Goal: Information Seeking & Learning: Understand process/instructions

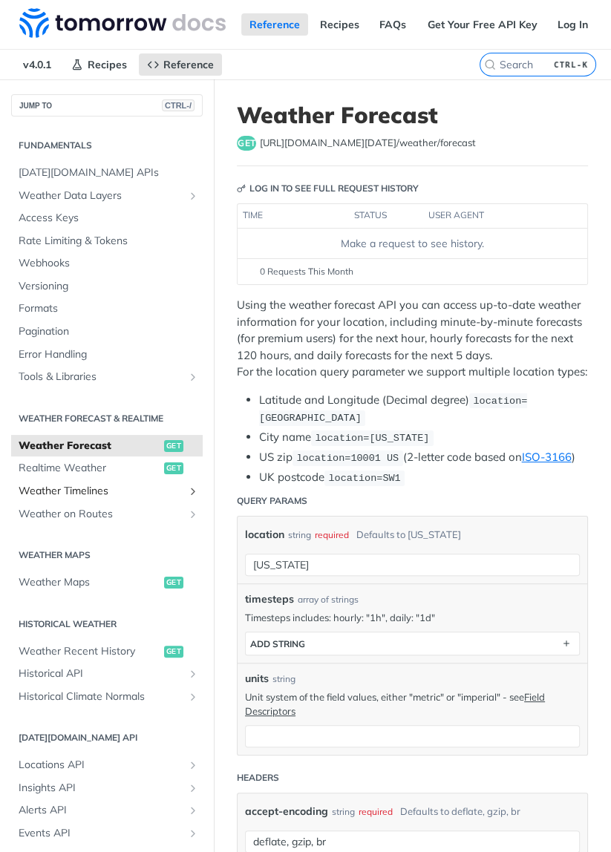
click at [44, 495] on span "Weather Timelines" at bounding box center [101, 491] width 165 height 15
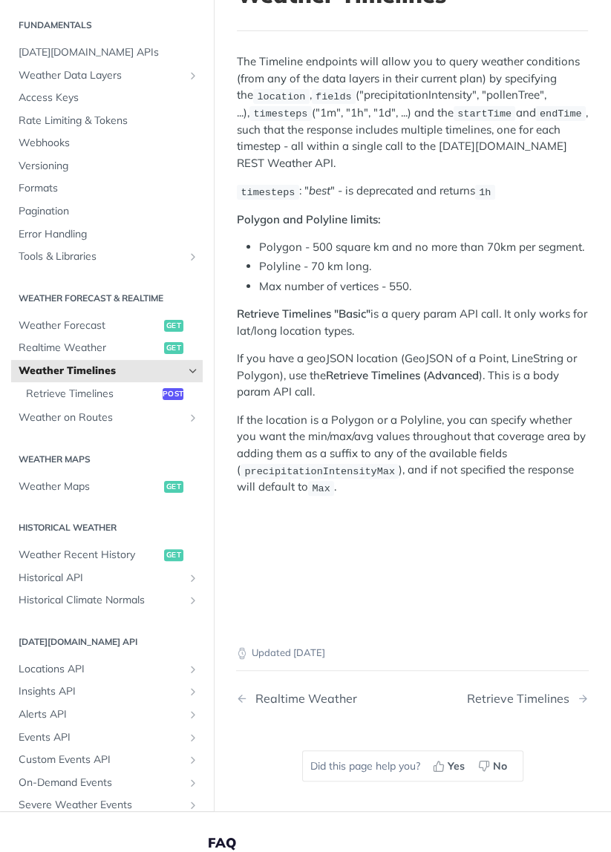
scroll to position [123, 0]
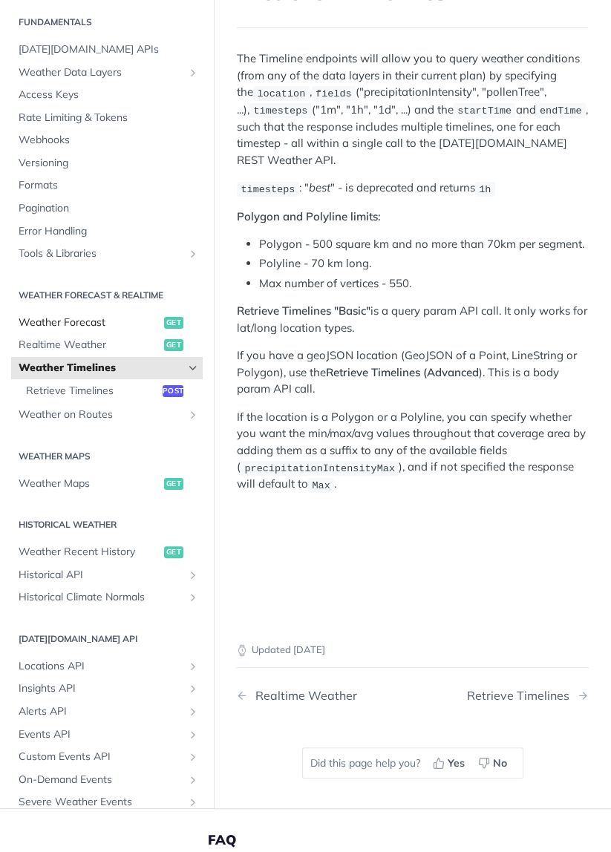
click at [31, 321] on span "Weather Forecast" at bounding box center [90, 322] width 142 height 15
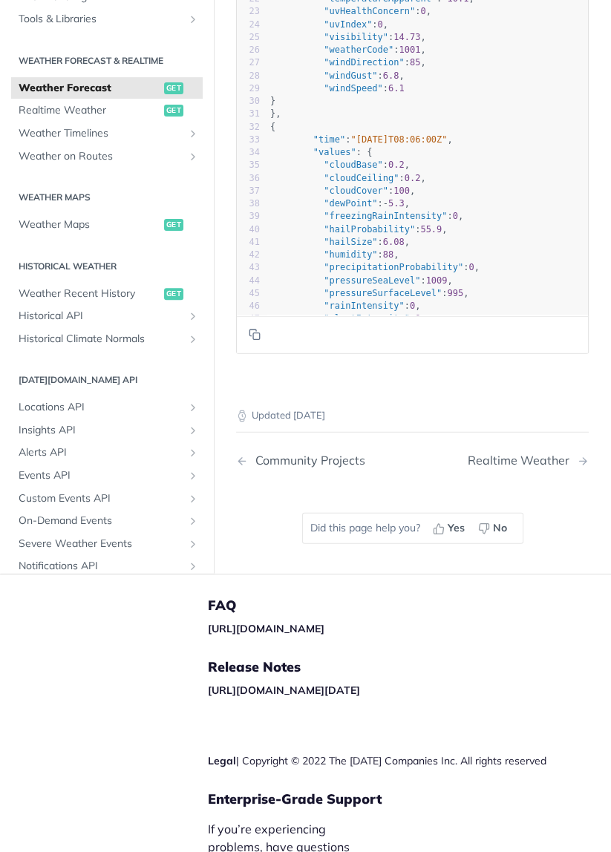
scroll to position [2510, 0]
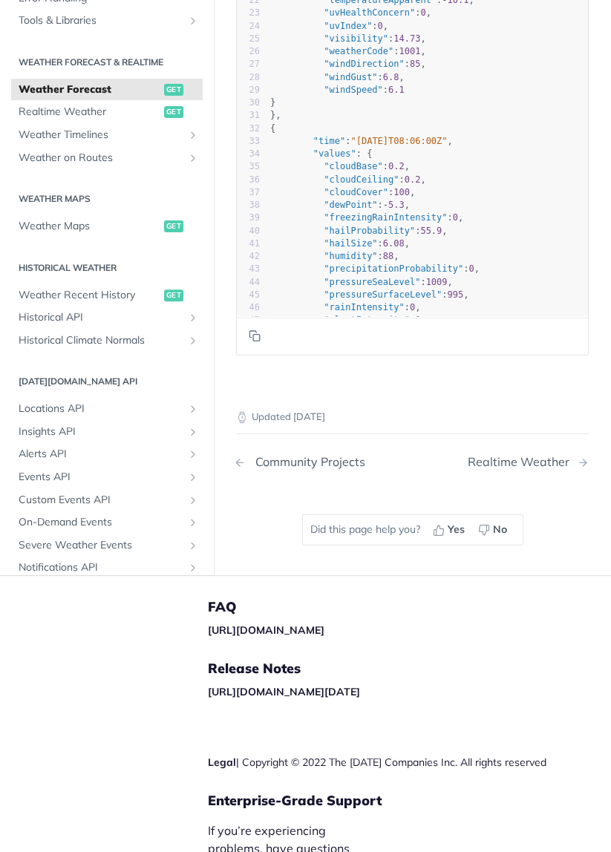
click at [349, 469] on div "Community Projects" at bounding box center [306, 462] width 117 height 14
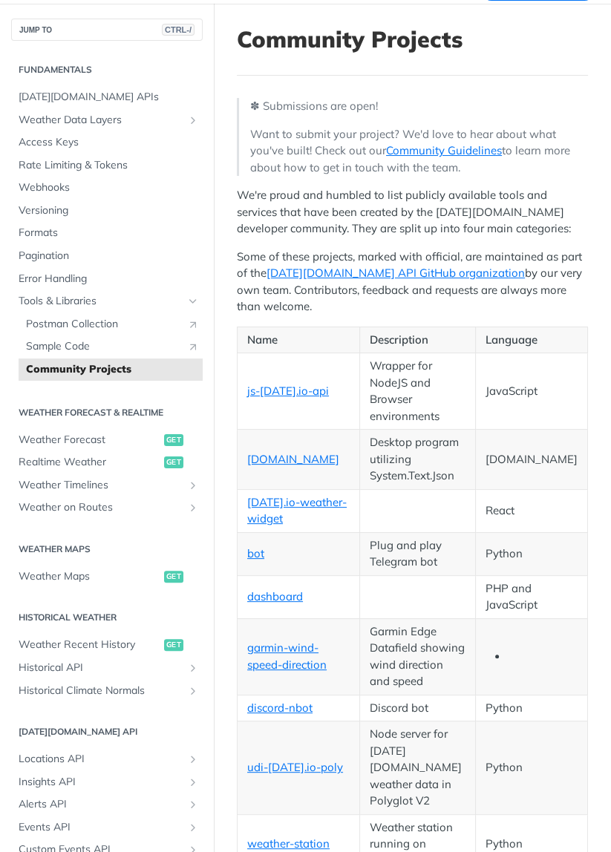
scroll to position [79, 0]
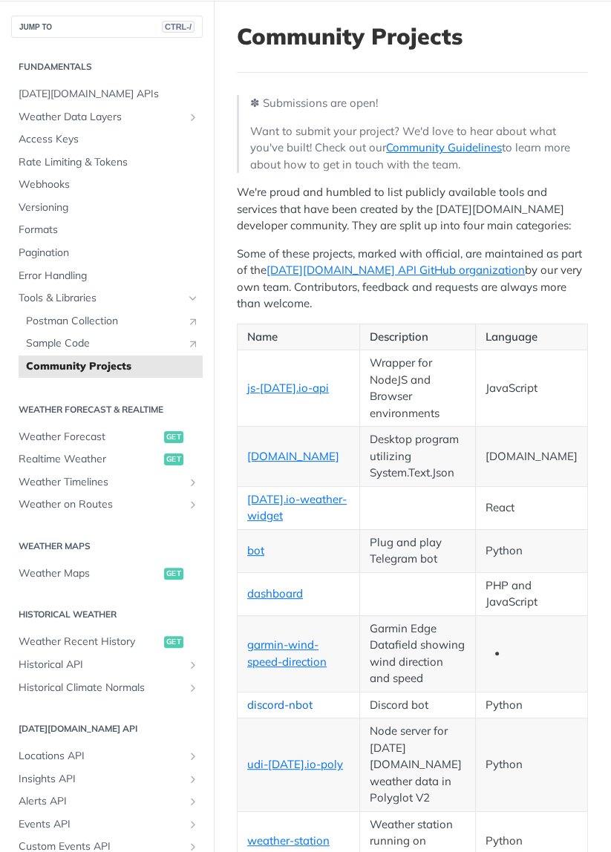
click at [301, 697] on link "discord-nbot" at bounding box center [279, 704] width 65 height 14
click at [35, 336] on span "Sample Code" at bounding box center [103, 343] width 154 height 15
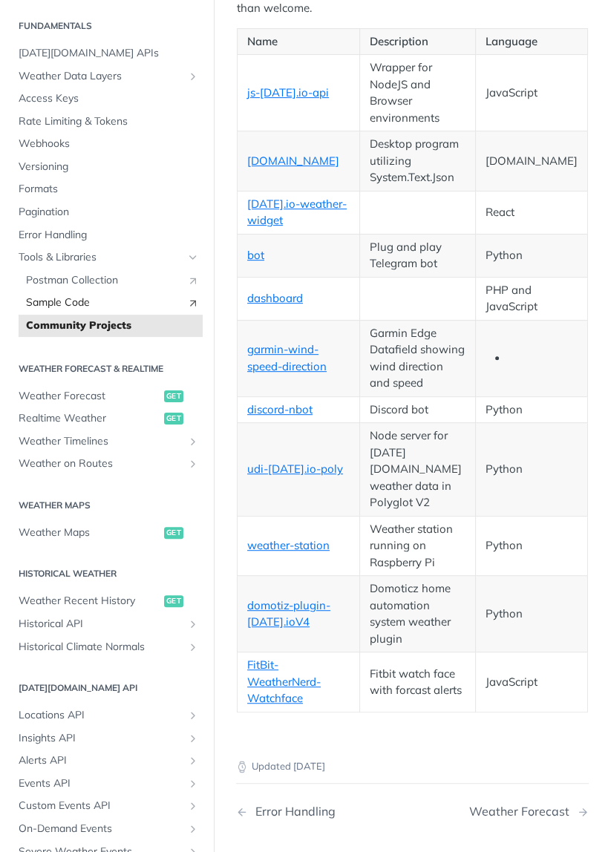
scroll to position [367, 0]
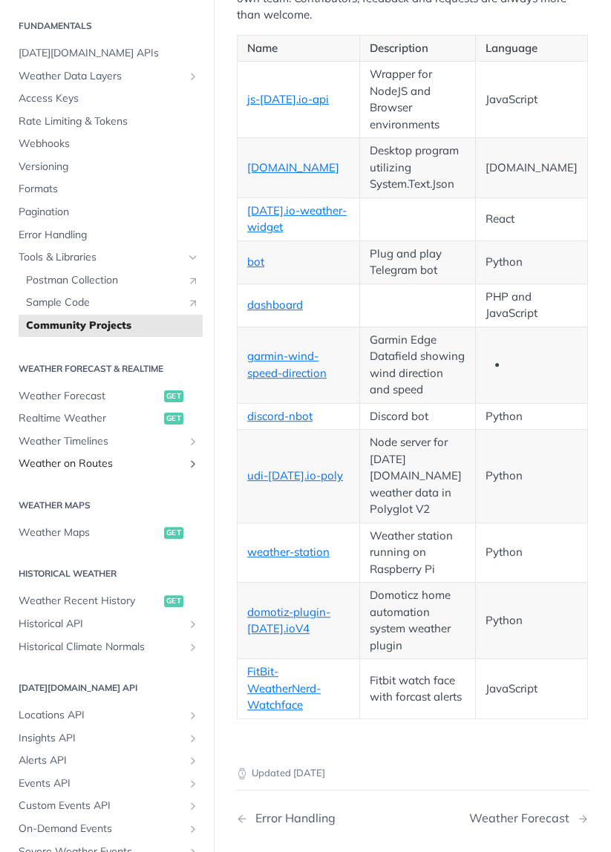
click at [51, 456] on span "Weather on Routes" at bounding box center [101, 463] width 165 height 15
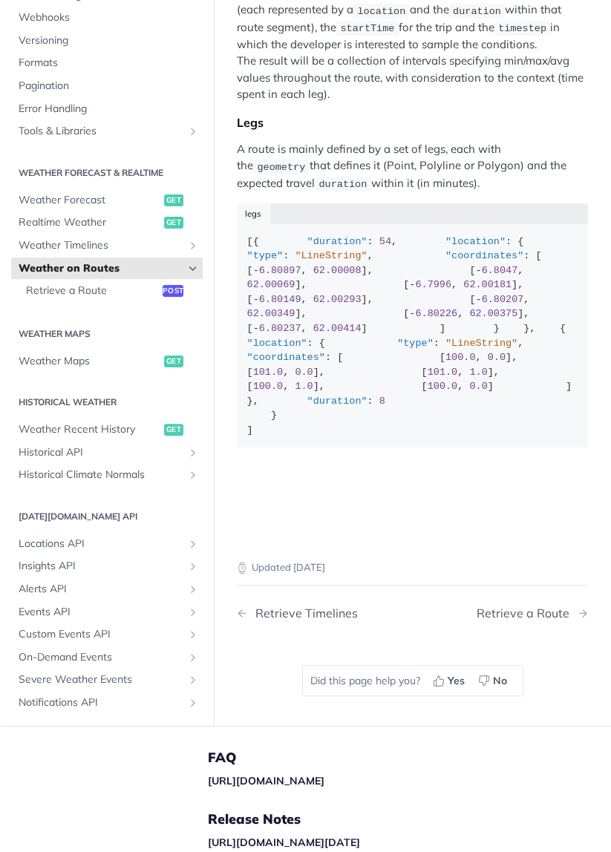
scroll to position [194, 0]
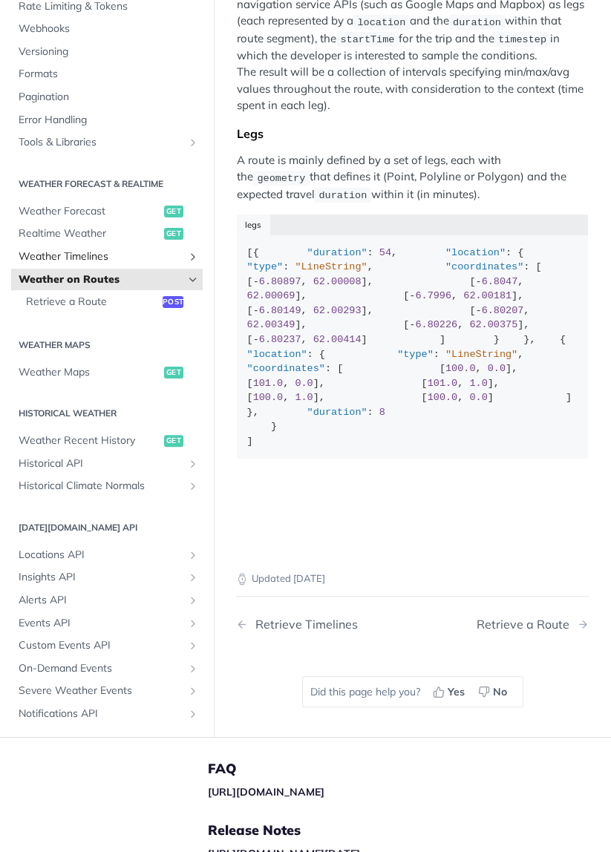
click at [31, 264] on span "Weather Timelines" at bounding box center [101, 256] width 165 height 15
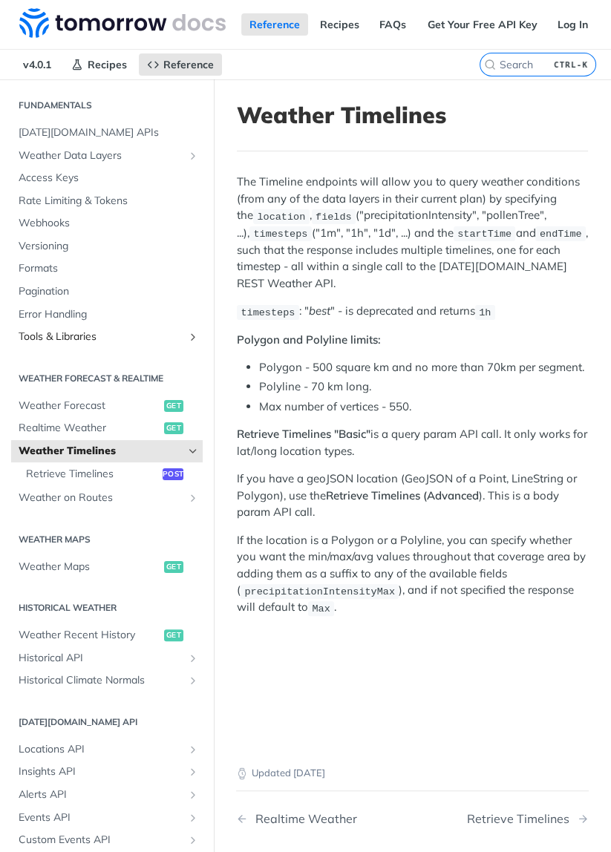
click at [33, 326] on link "Tools & Libraries" at bounding box center [106, 337] width 191 height 22
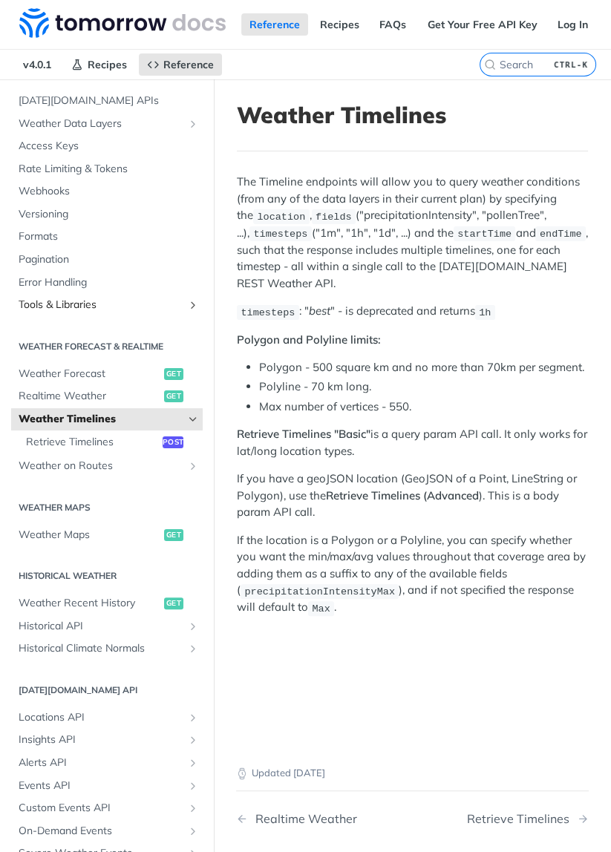
scroll to position [86, 0]
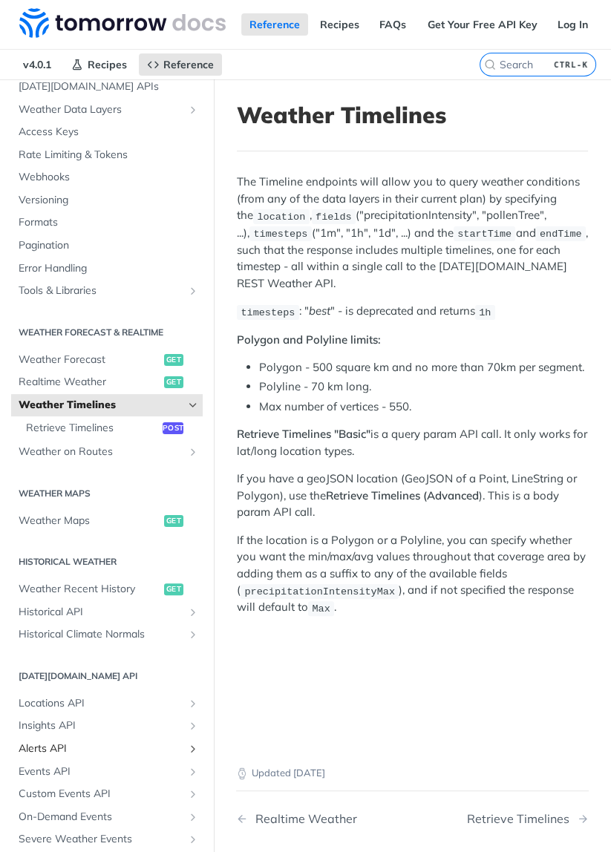
click at [190, 746] on icon "Show subpages for Alerts API" at bounding box center [193, 749] width 12 height 12
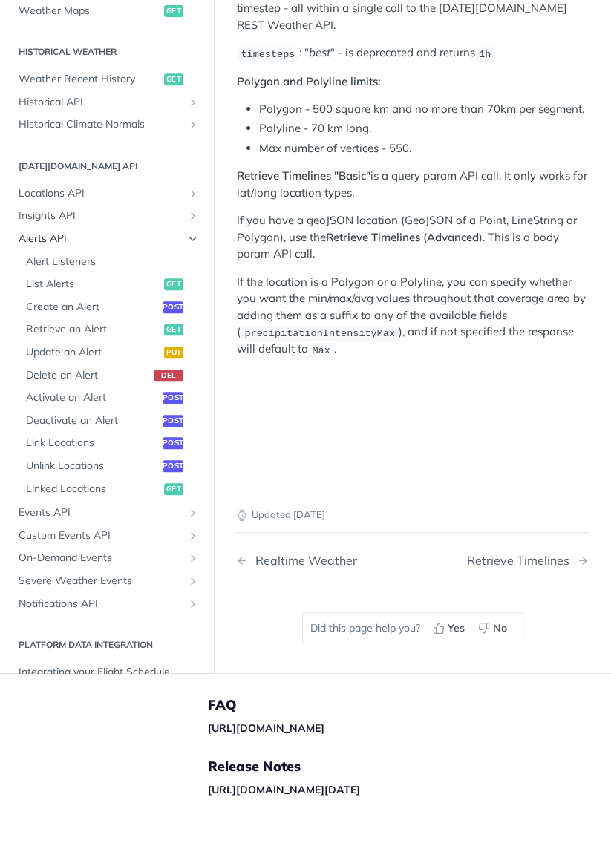
scroll to position [266, 0]
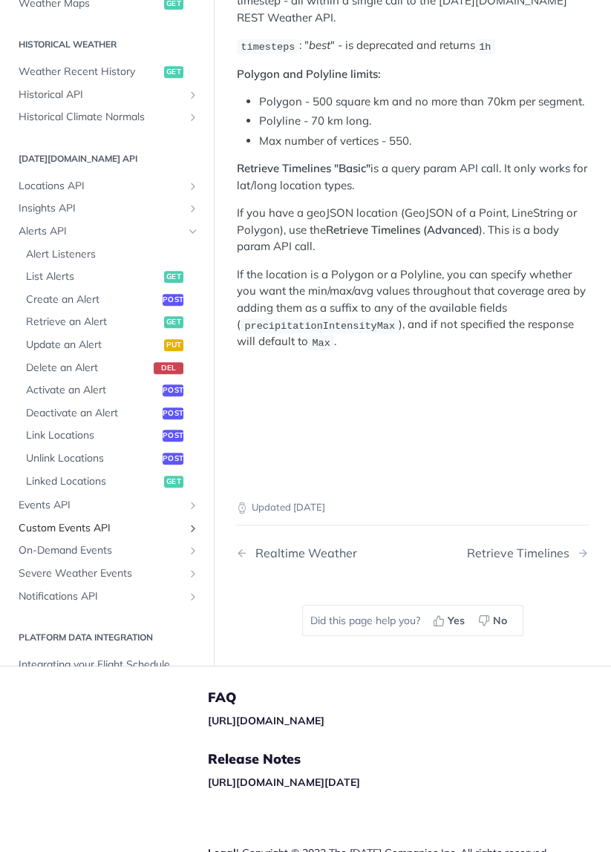
click at [194, 528] on icon "Show subpages for Custom Events API" at bounding box center [193, 528] width 12 height 12
click at [192, 529] on icon "Hide subpages for Custom Events API" at bounding box center [193, 528] width 12 height 12
click at [193, 546] on icon "Show subpages for On-Demand Events" at bounding box center [193, 551] width 12 height 12
click at [194, 545] on button "Hide subpages for On-Demand Events" at bounding box center [193, 551] width 12 height 12
click at [197, 571] on icon "Show subpages for Severe Weather Events" at bounding box center [193, 574] width 12 height 12
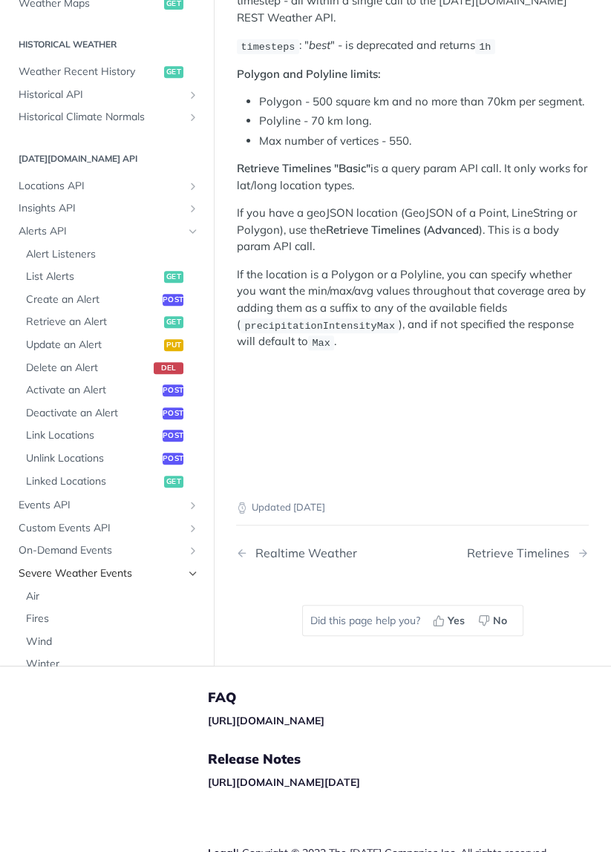
click at [197, 571] on icon "Hide subpages for Severe Weather Events" at bounding box center [193, 574] width 12 height 12
click at [195, 572] on icon "Show subpages for Severe Weather Events" at bounding box center [193, 574] width 12 height 12
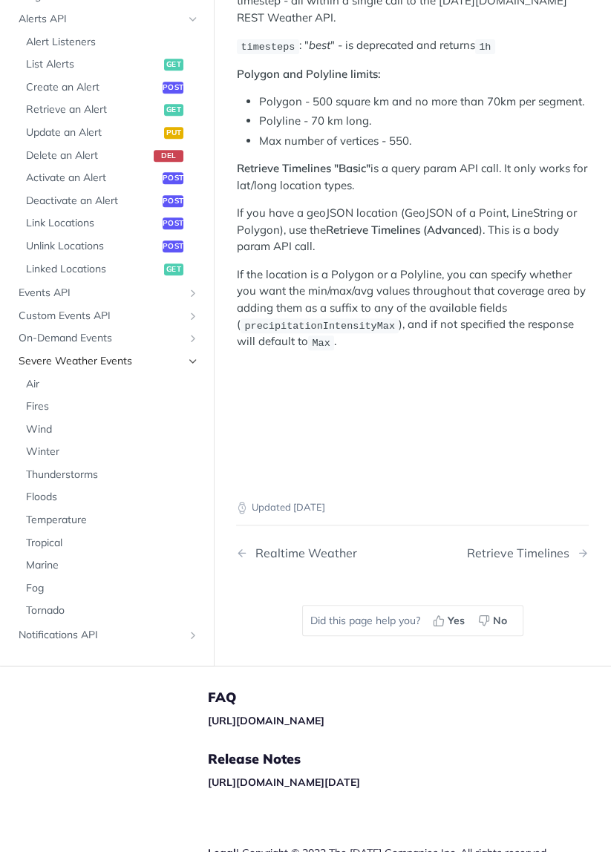
scroll to position [551, 0]
click at [194, 362] on icon "Hide subpages for Severe Weather Events" at bounding box center [193, 361] width 12 height 12
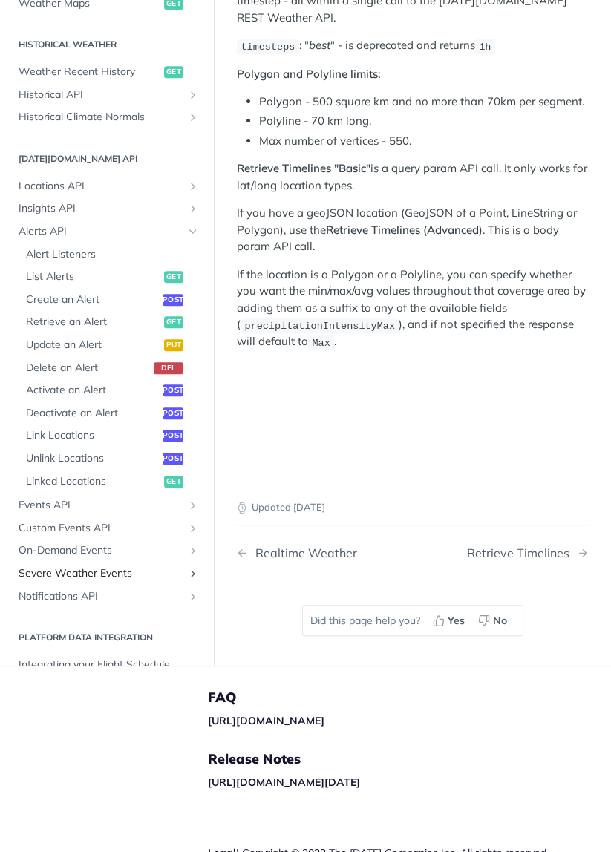
click at [111, 576] on span "Severe Weather Events" at bounding box center [101, 573] width 165 height 15
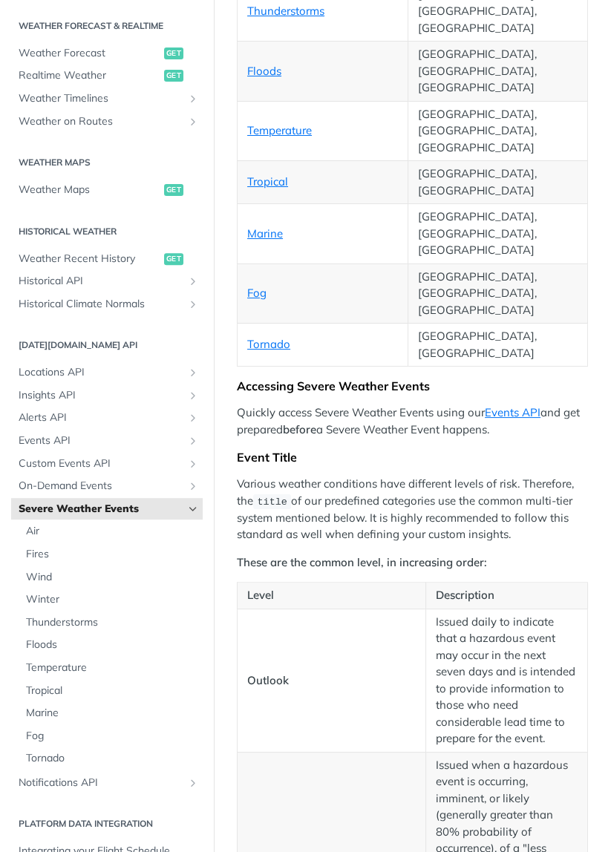
scroll to position [758, 0]
click at [208, 510] on button "Hide sidebar navigation" at bounding box center [211, 113] width 6 height 852
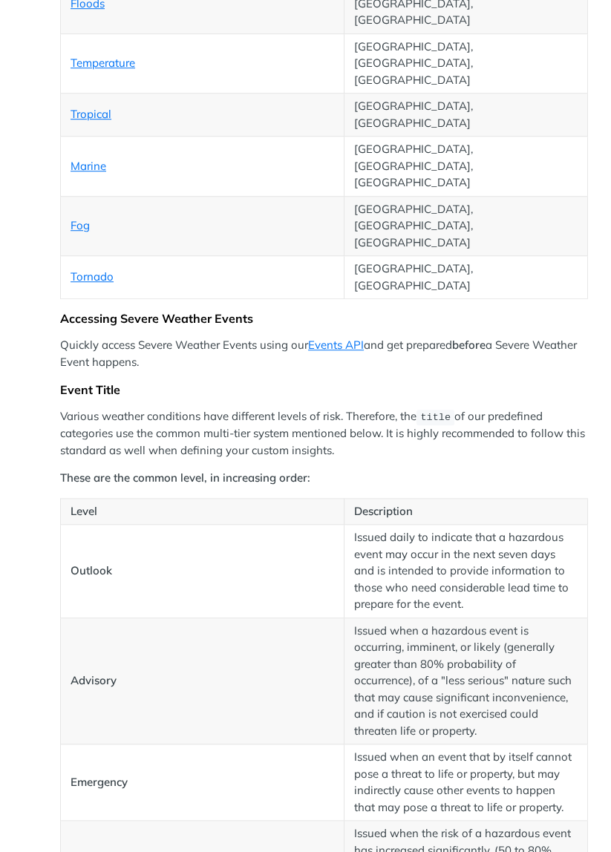
scroll to position [600, 0]
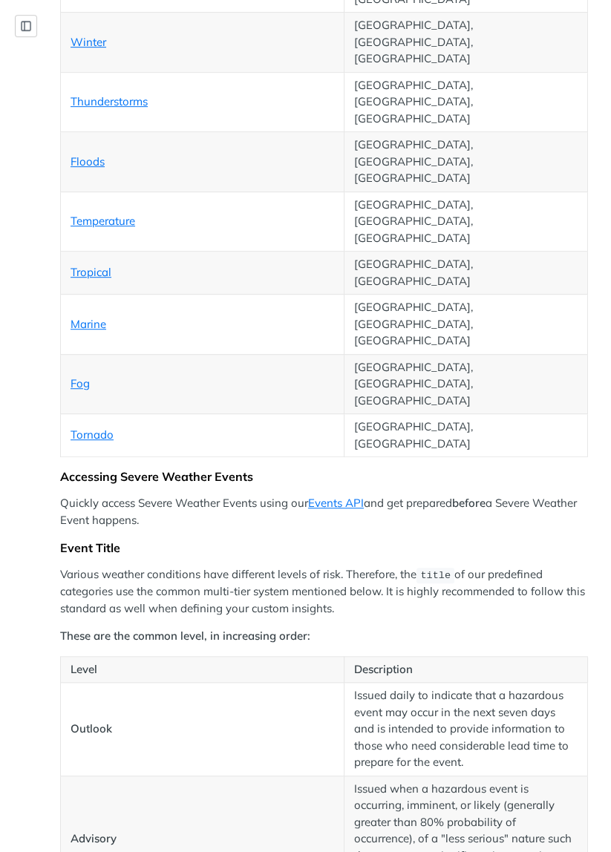
click at [30, 30] on icon "Show sidebar navigation" at bounding box center [26, 26] width 12 height 12
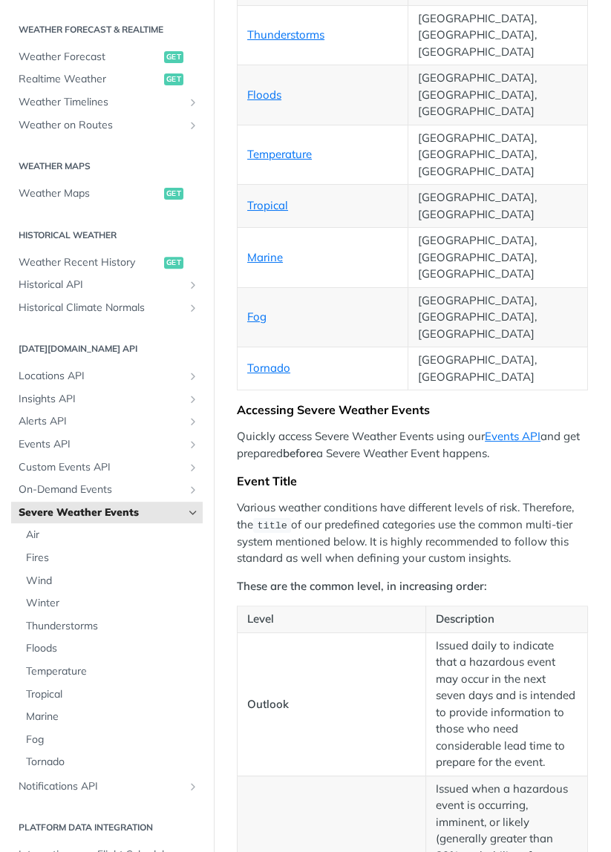
scroll to position [313, 0]
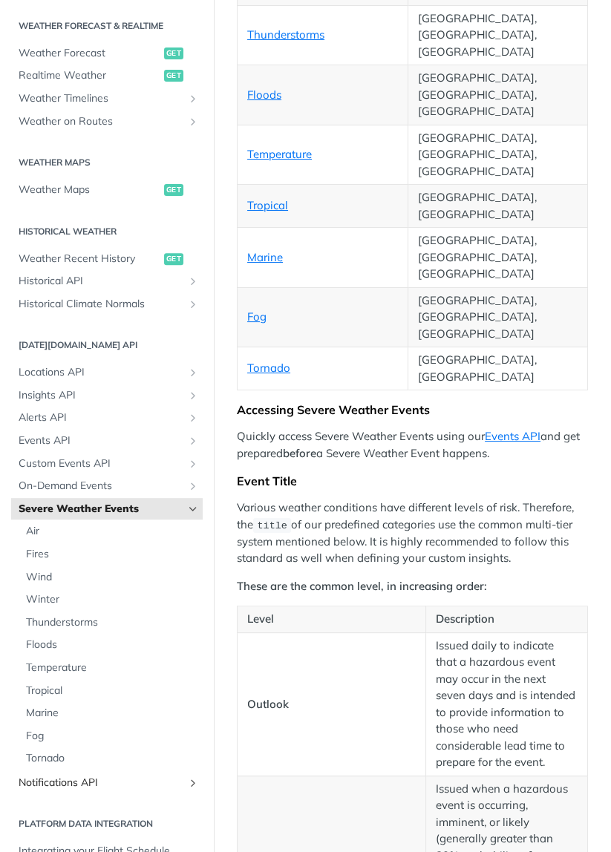
click at [193, 779] on icon "Show subpages for Notifications API" at bounding box center [193, 783] width 12 height 12
click at [134, 803] on span "List Notifications" at bounding box center [93, 805] width 134 height 15
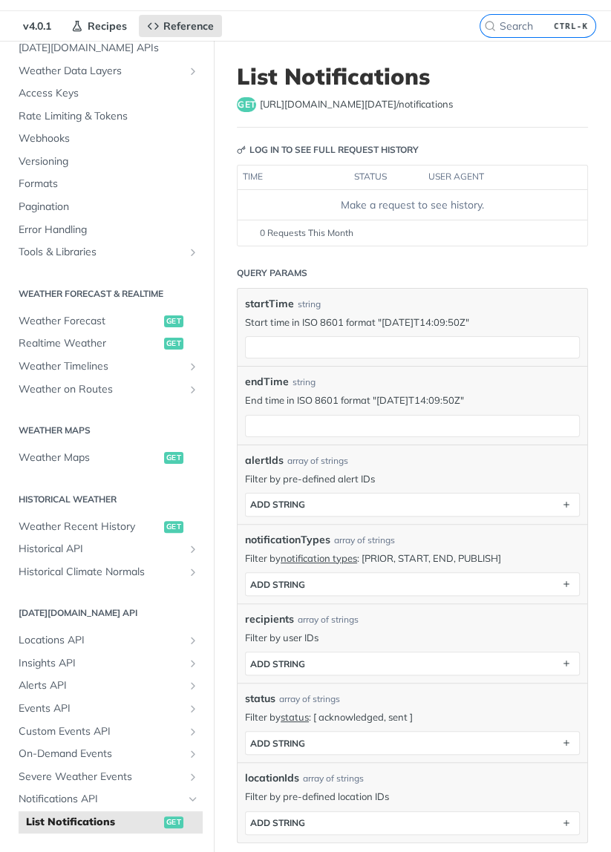
scroll to position [53, 0]
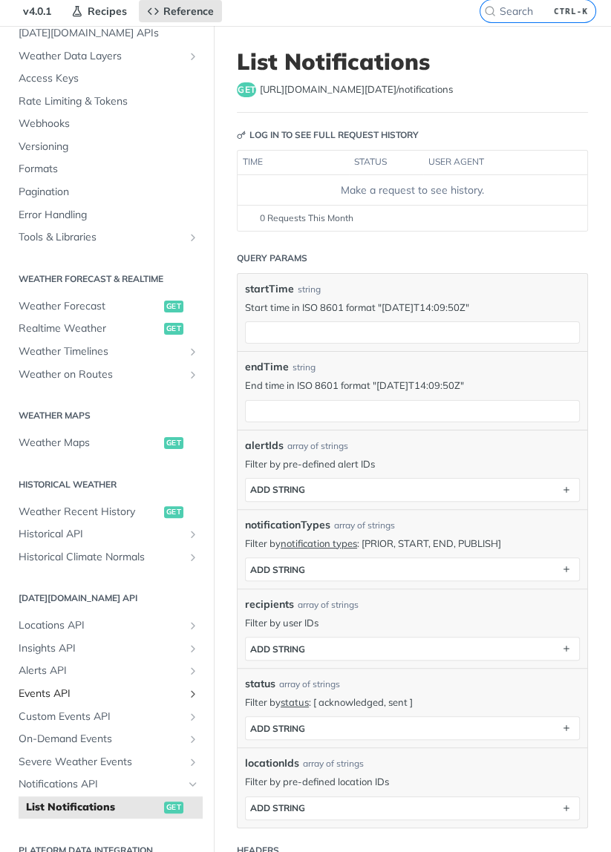
click at [194, 691] on icon "Show subpages for Events API" at bounding box center [193, 694] width 12 height 12
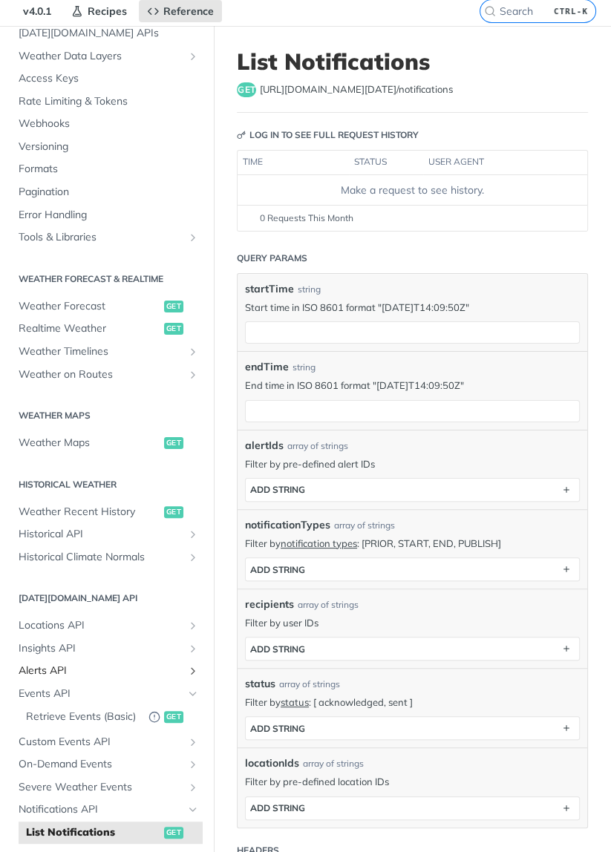
click at [197, 665] on icon "Show subpages for Alerts API" at bounding box center [193, 671] width 12 height 12
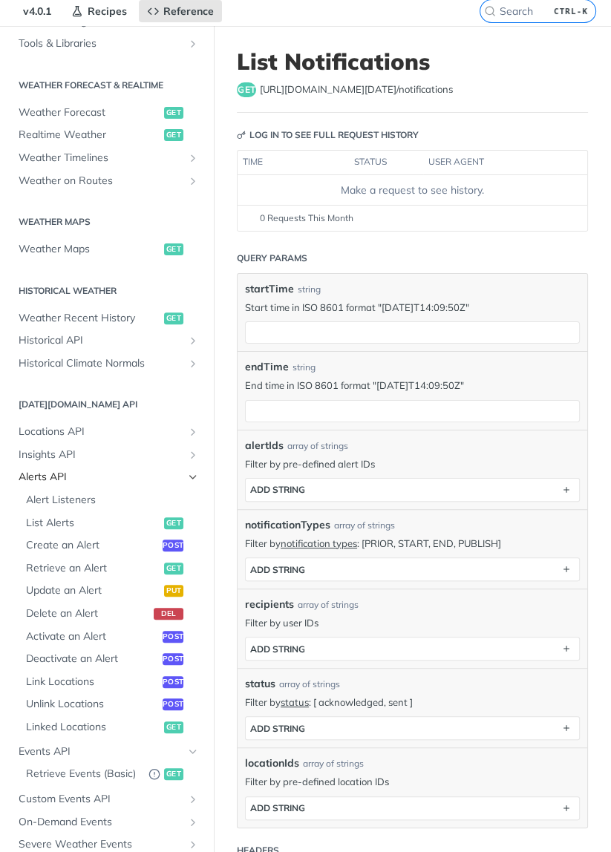
scroll to position [280, 0]
click at [175, 501] on span "Alert Listeners" at bounding box center [112, 499] width 173 height 15
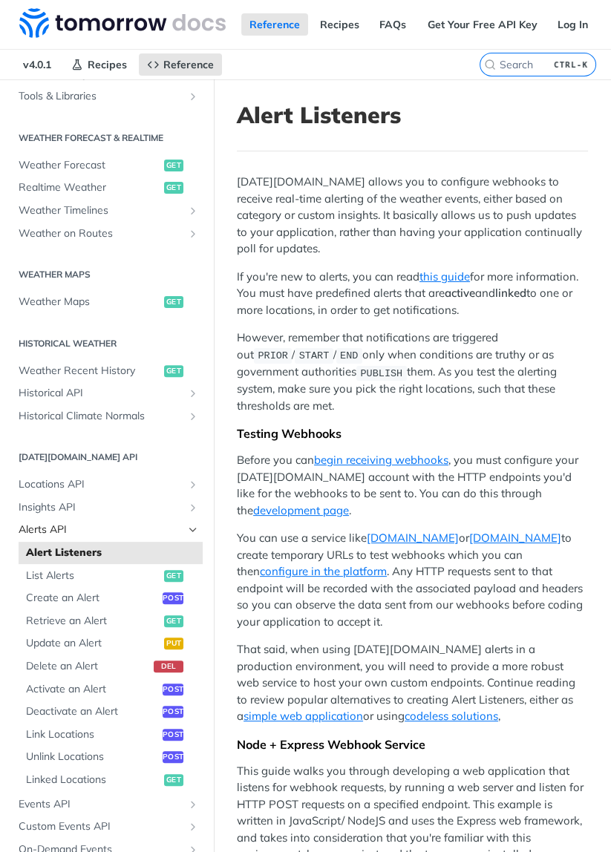
click at [130, 530] on span "Alerts API" at bounding box center [101, 529] width 165 height 15
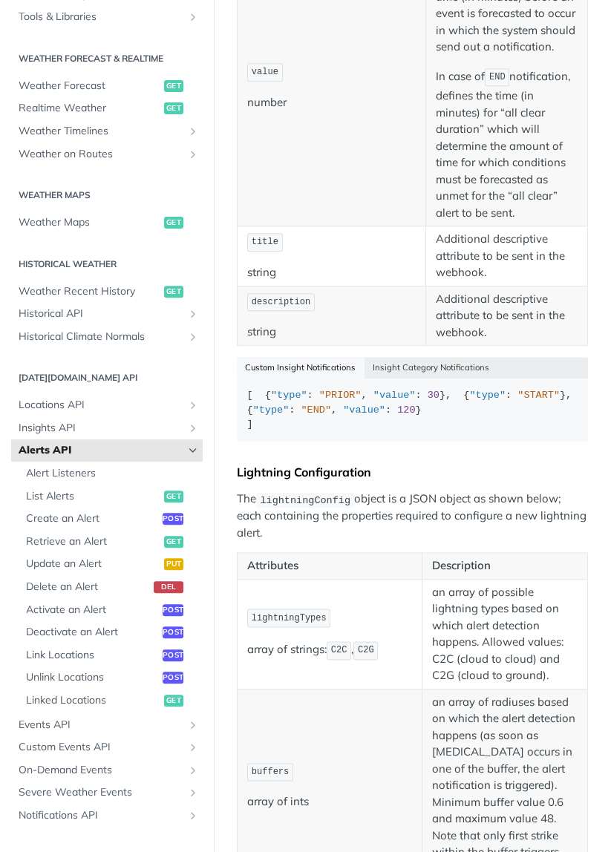
scroll to position [1016, 0]
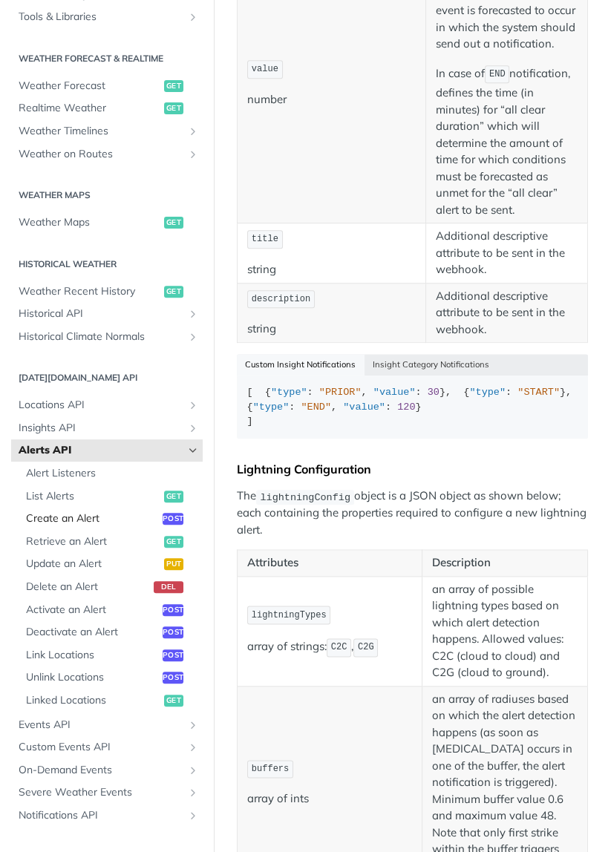
click at [107, 514] on span "Create an Alert" at bounding box center [92, 518] width 133 height 15
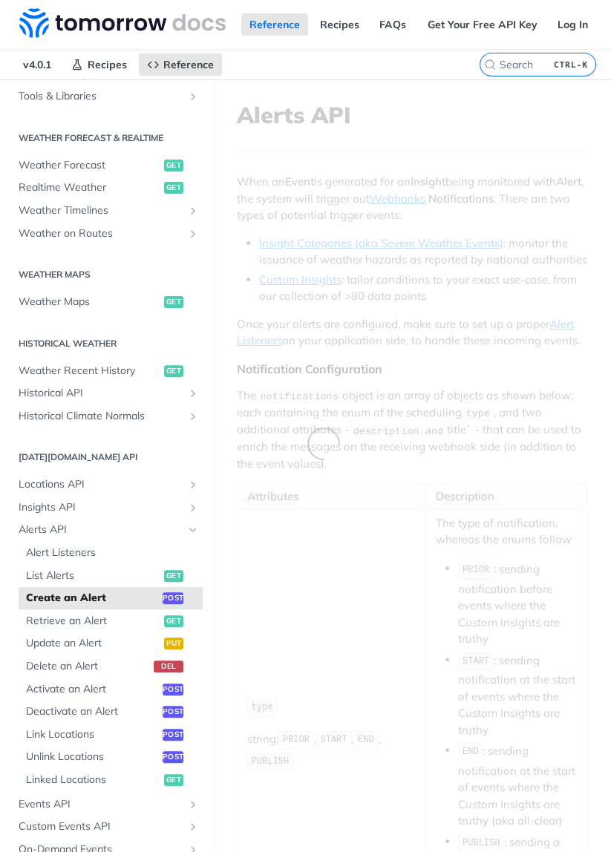
select select "true"
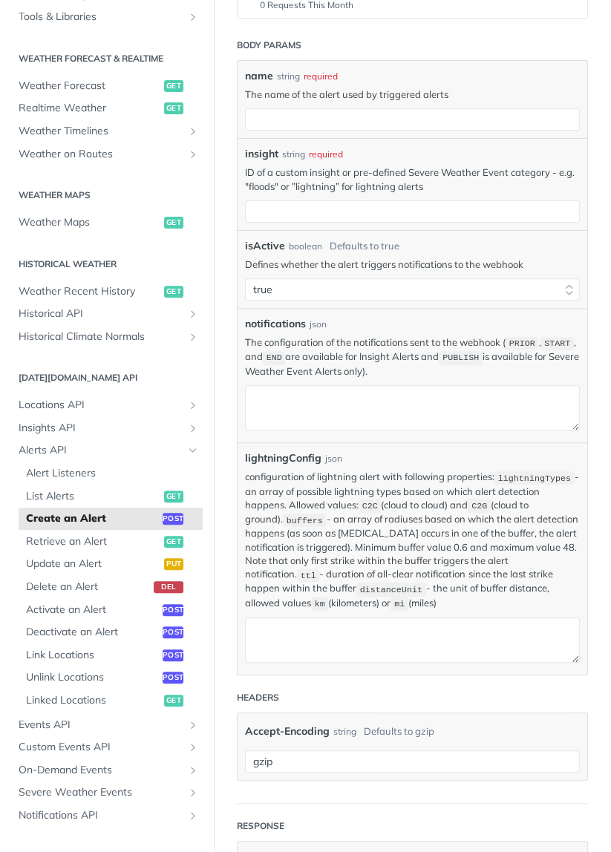
scroll to position [270, 0]
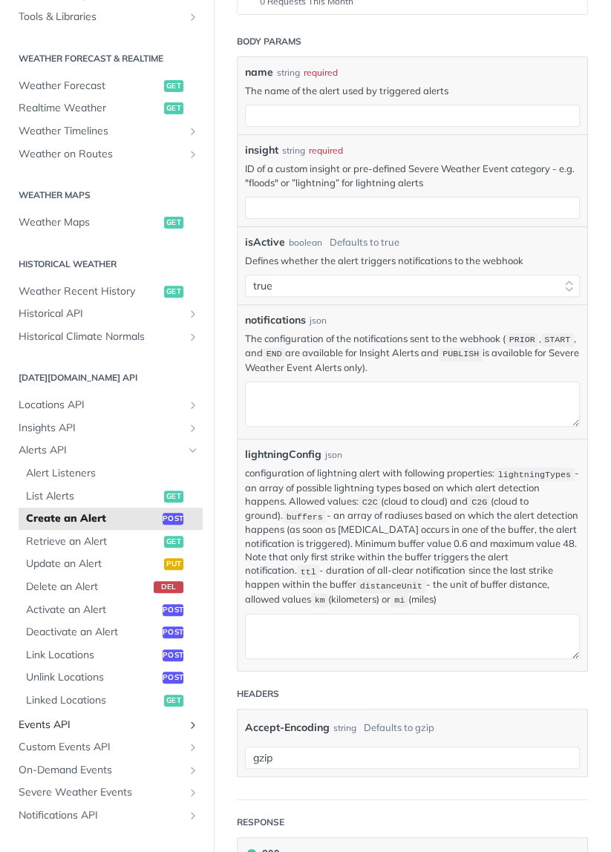
click at [194, 721] on icon "Show subpages for Events API" at bounding box center [193, 725] width 12 height 12
click at [149, 745] on icon "Deprecated Endpoint" at bounding box center [154, 747] width 10 height 10
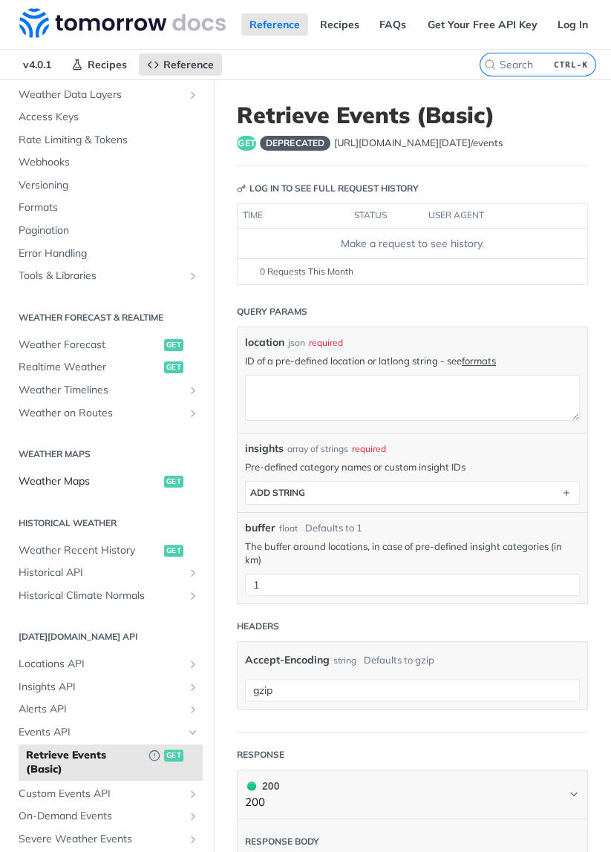
click at [157, 487] on link "Weather Maps get" at bounding box center [106, 481] width 191 height 22
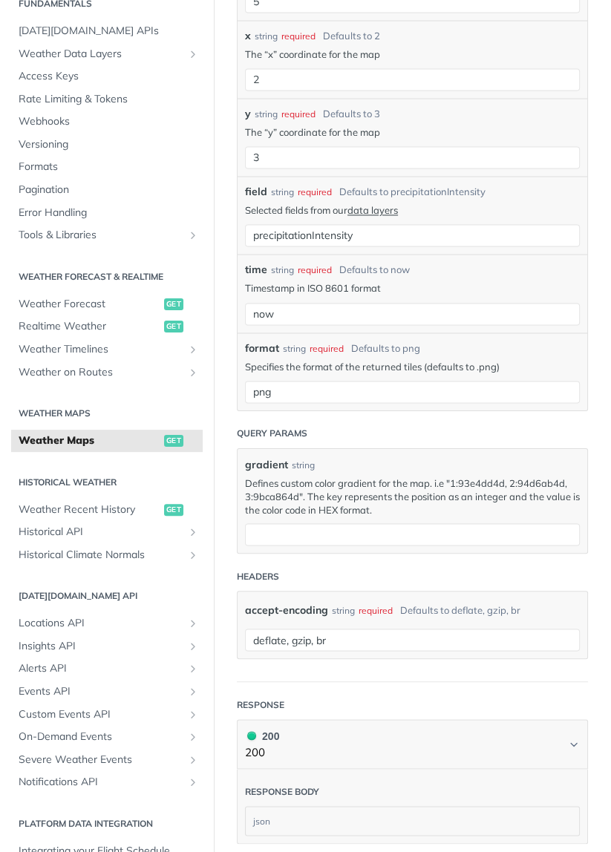
scroll to position [1678, 0]
click at [33, 344] on span "Weather Timelines" at bounding box center [101, 349] width 165 height 15
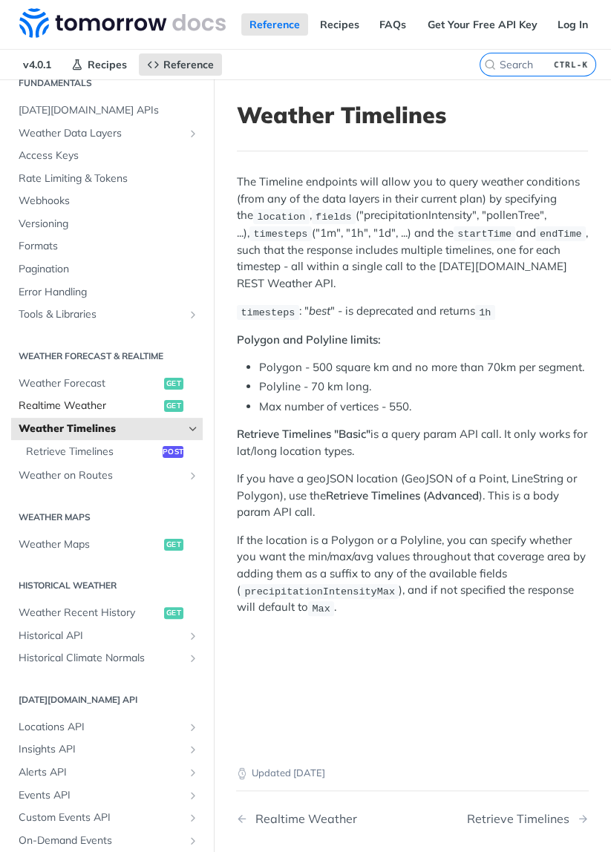
click at [44, 410] on span "Realtime Weather" at bounding box center [90, 405] width 142 height 15
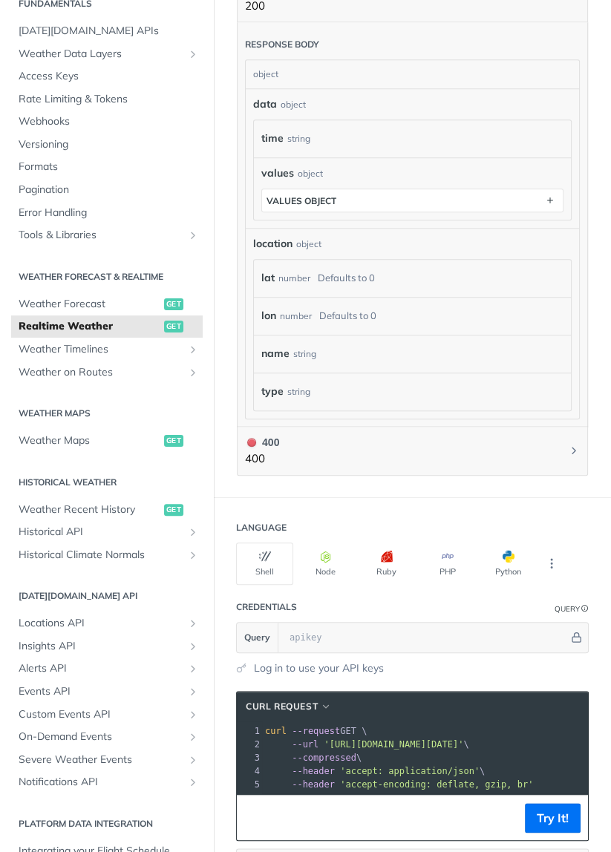
scroll to position [876, 0]
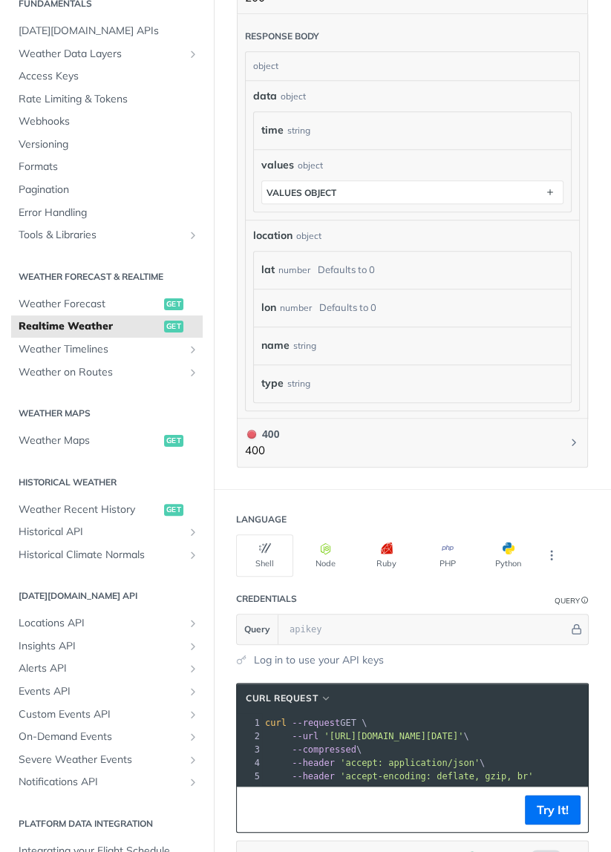
click at [487, 335] on div "name string" at bounding box center [412, 346] width 302 height 22
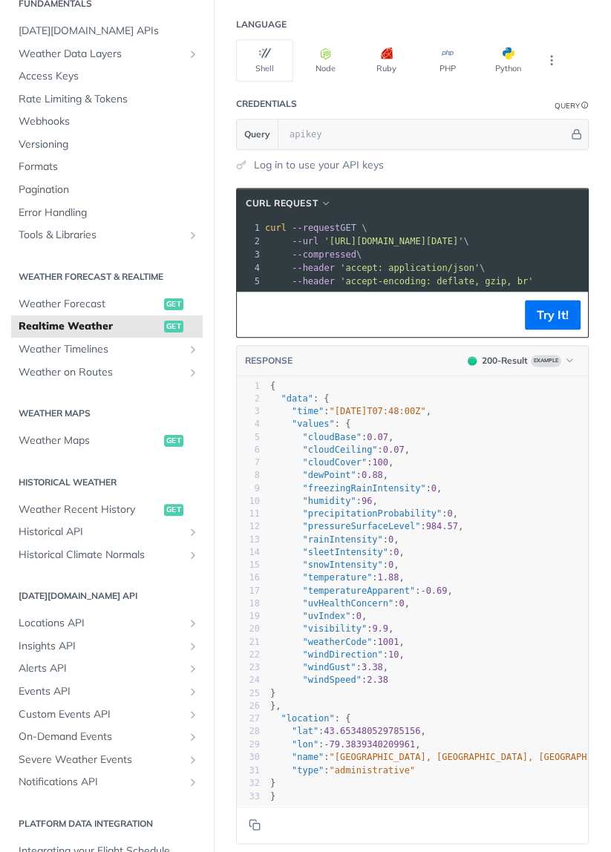
scroll to position [1370, 0]
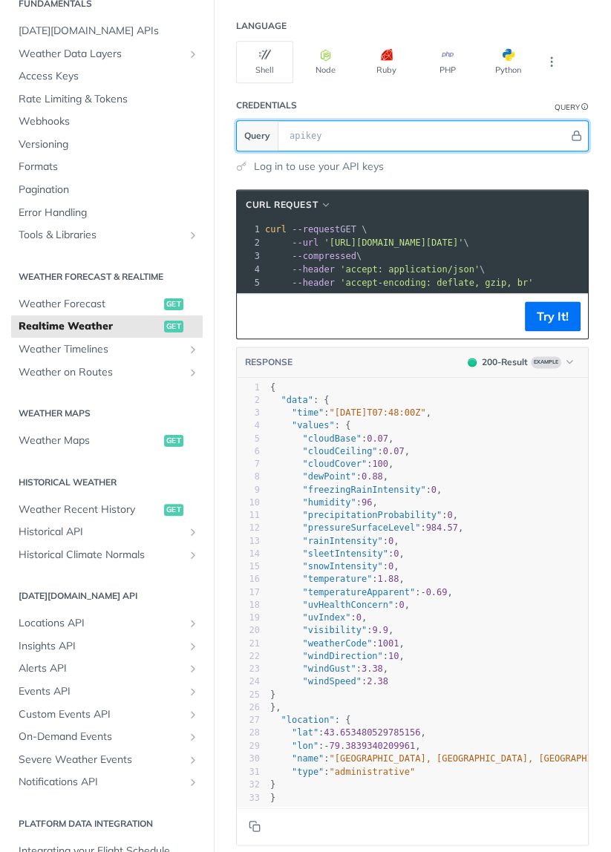
click at [321, 122] on input "text" at bounding box center [425, 136] width 286 height 30
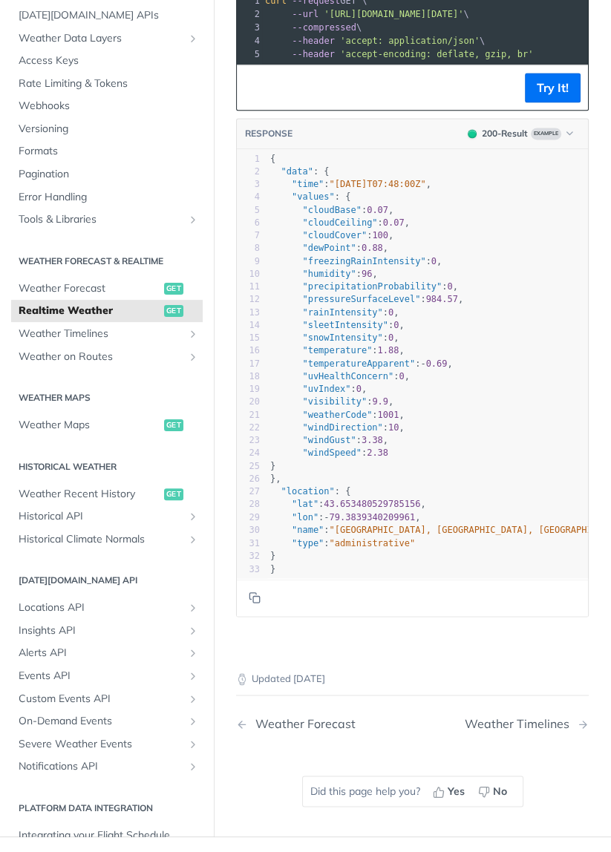
scroll to position [1595, 0]
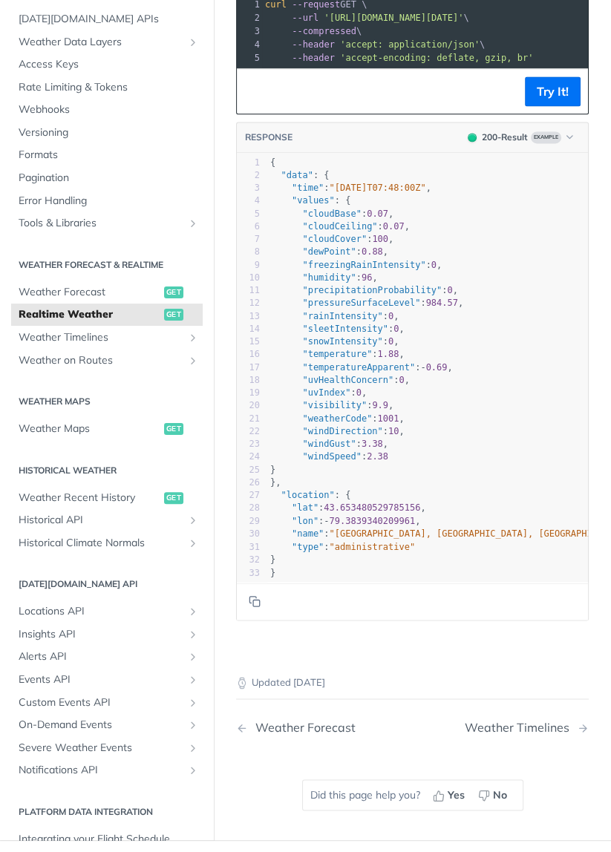
type textarea "​"
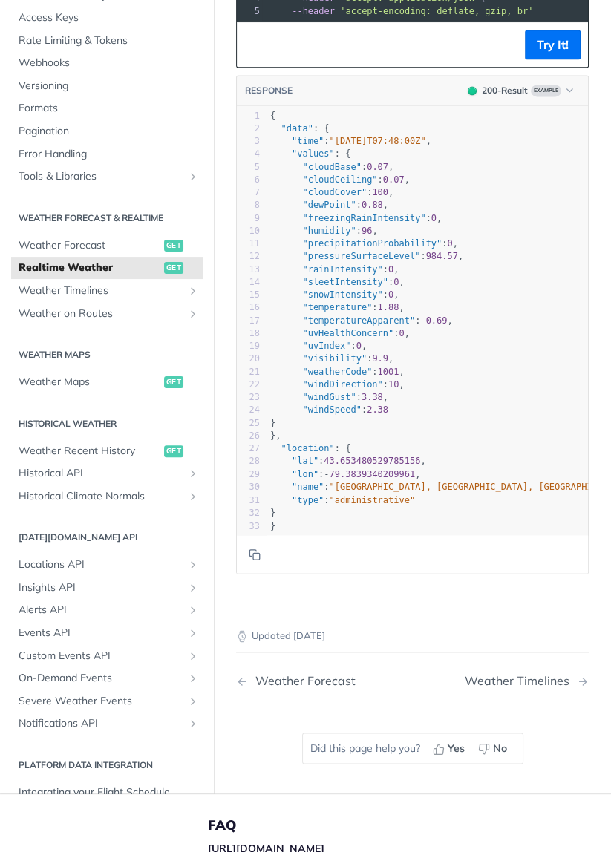
scroll to position [1642, 0]
